Goal: Information Seeking & Learning: Learn about a topic

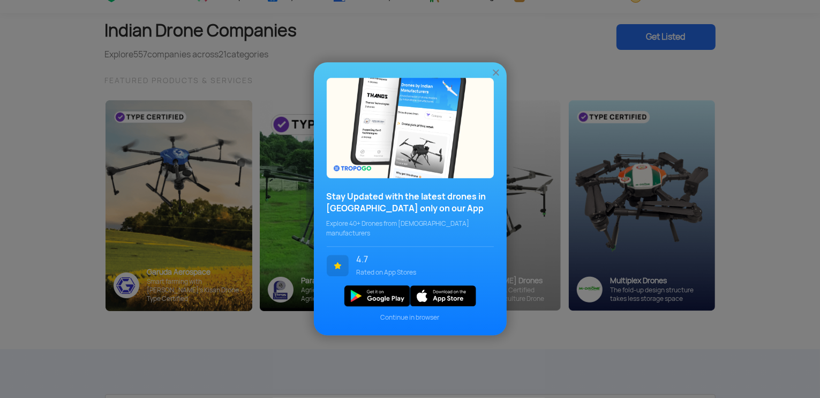
scroll to position [62, 0]
click at [493, 76] on img at bounding box center [496, 73] width 11 height 11
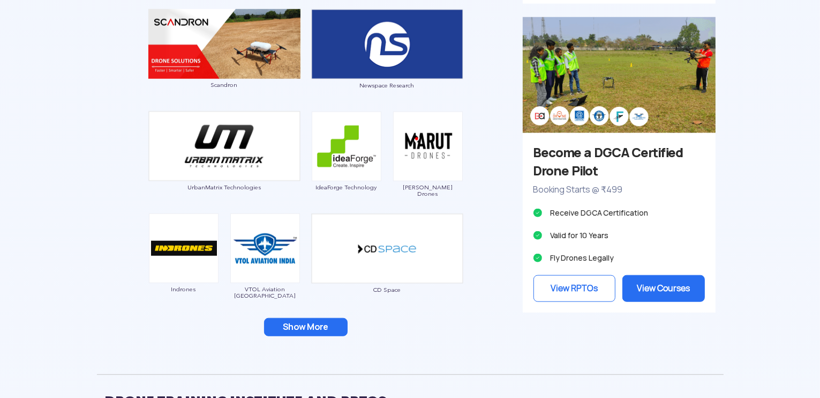
scroll to position [975, 0]
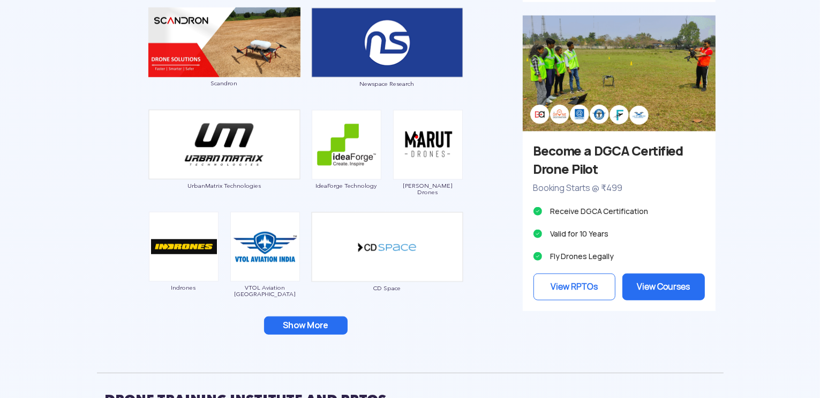
click at [320, 328] on button "Show More" at bounding box center [306, 325] width 84 height 18
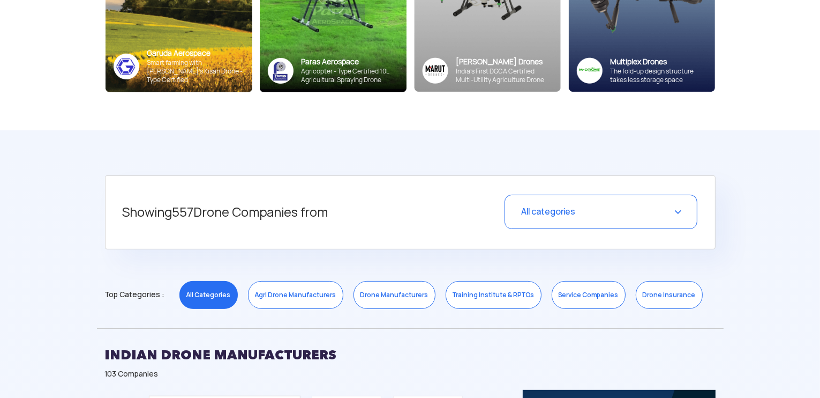
scroll to position [0, 0]
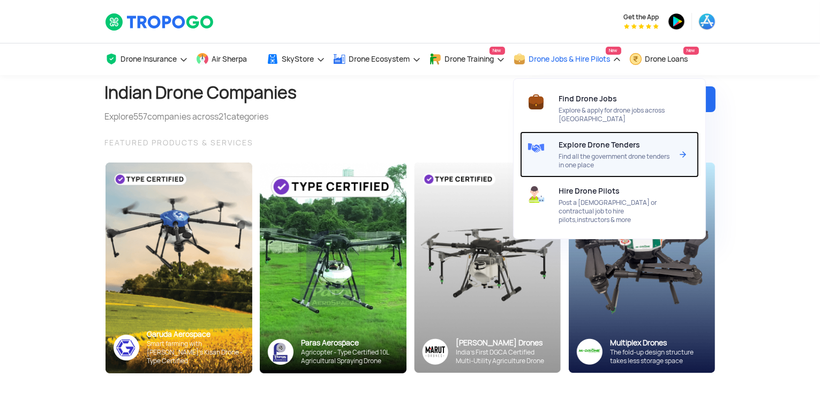
click at [600, 142] on span "Explore Drone Tenders" at bounding box center [599, 144] width 81 height 9
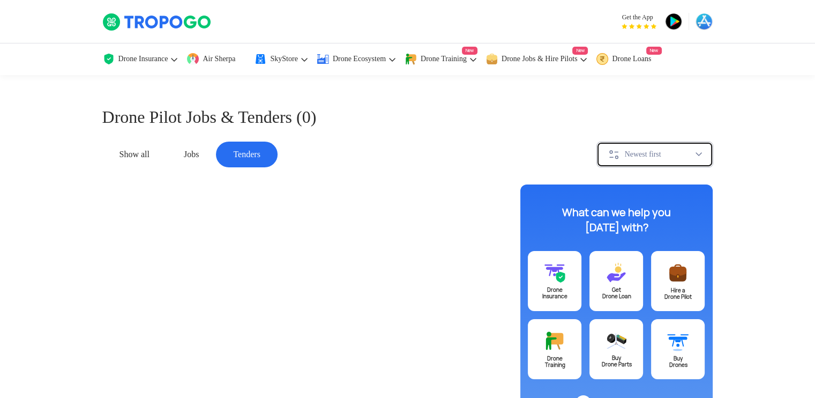
click at [621, 155] on div "Newest first" at bounding box center [651, 154] width 87 height 13
click at [663, 150] on div "Newest first" at bounding box center [660, 155] width 70 height 10
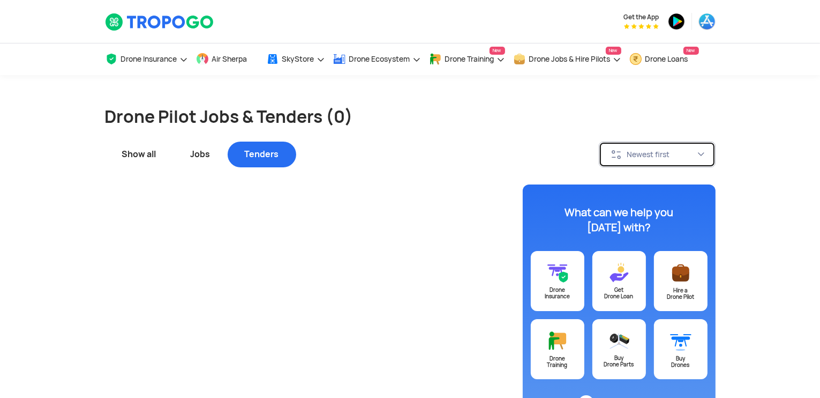
click at [698, 153] on img at bounding box center [701, 154] width 9 height 9
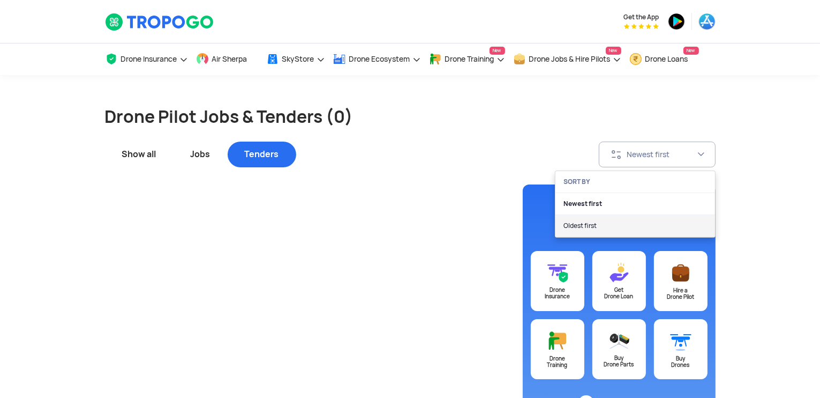
click at [647, 220] on link "Oldest first" at bounding box center [636, 226] width 160 height 22
